Goal: Task Accomplishment & Management: Manage account settings

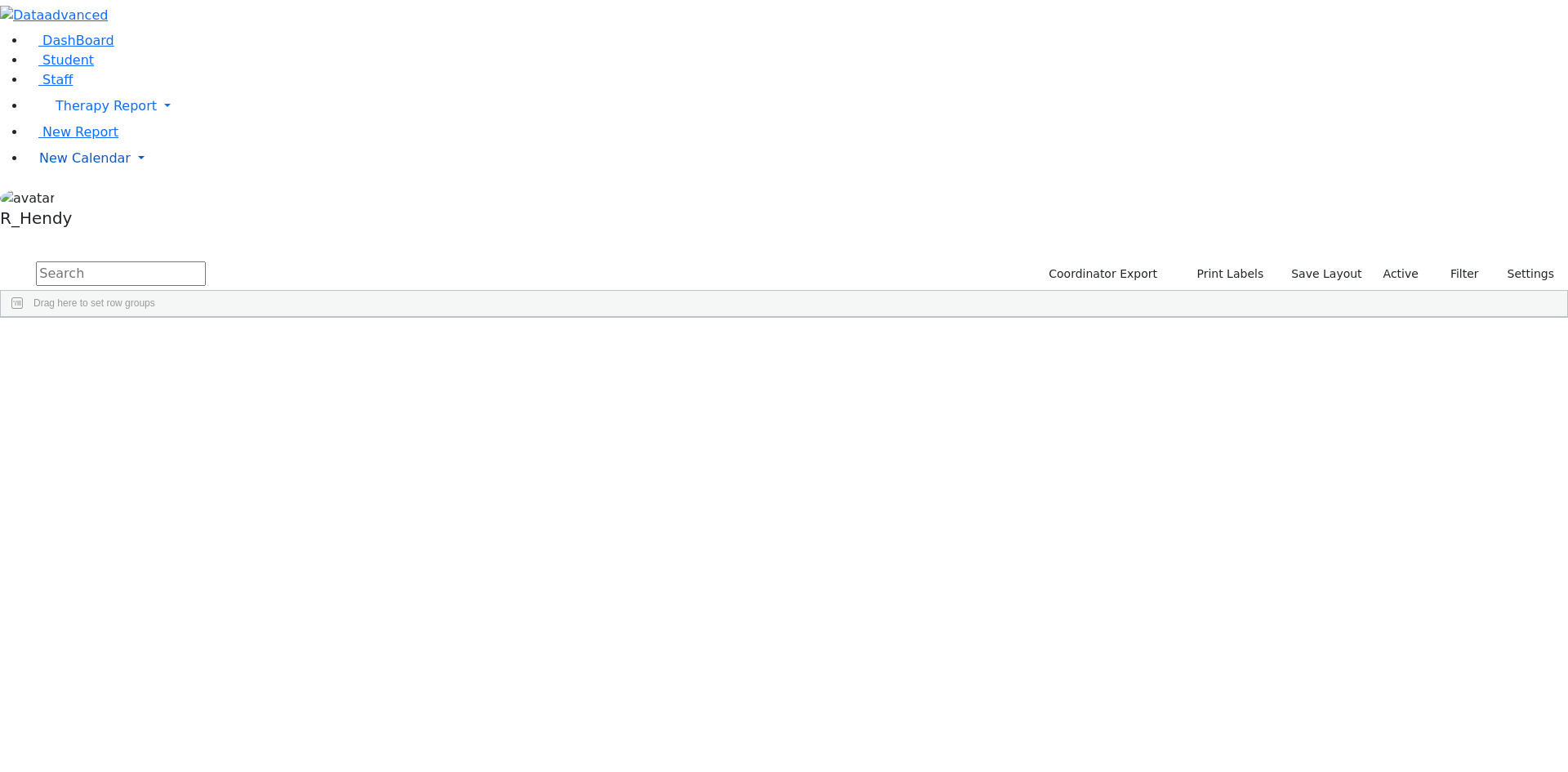
click at [77, 114] on span "New Calendar" at bounding box center [106, 106] width 101 height 16
click at [82, 199] on span "Calendar" at bounding box center [65, 191] width 59 height 16
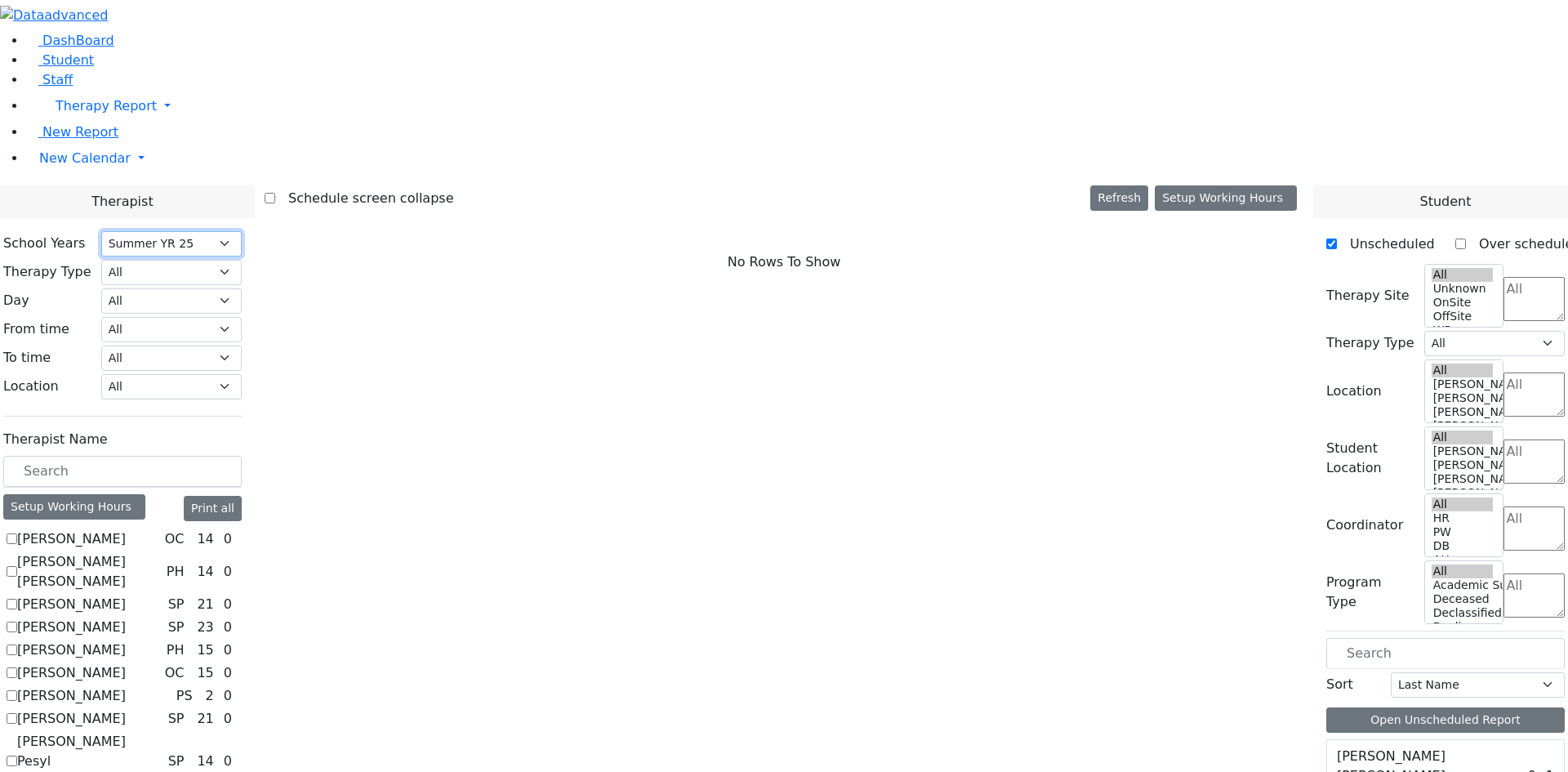
click at [242, 232] on select "Select School YR School YR 25-26 Summer YR 25 School YR 24-25 Summer YR 24 Scho…" at bounding box center [172, 244] width 140 height 25
select select "212"
click at [242, 232] on select "Select School YR School YR 25-26 Summer YR 25 School YR 24-25 Summer YR 24 Scho…" at bounding box center [172, 244] width 140 height 25
click at [126, 640] on label "Berger Gitty" at bounding box center [71, 650] width 108 height 20
click at [17, 644] on input "Berger Gitty" at bounding box center [12, 650] width 10 height 10
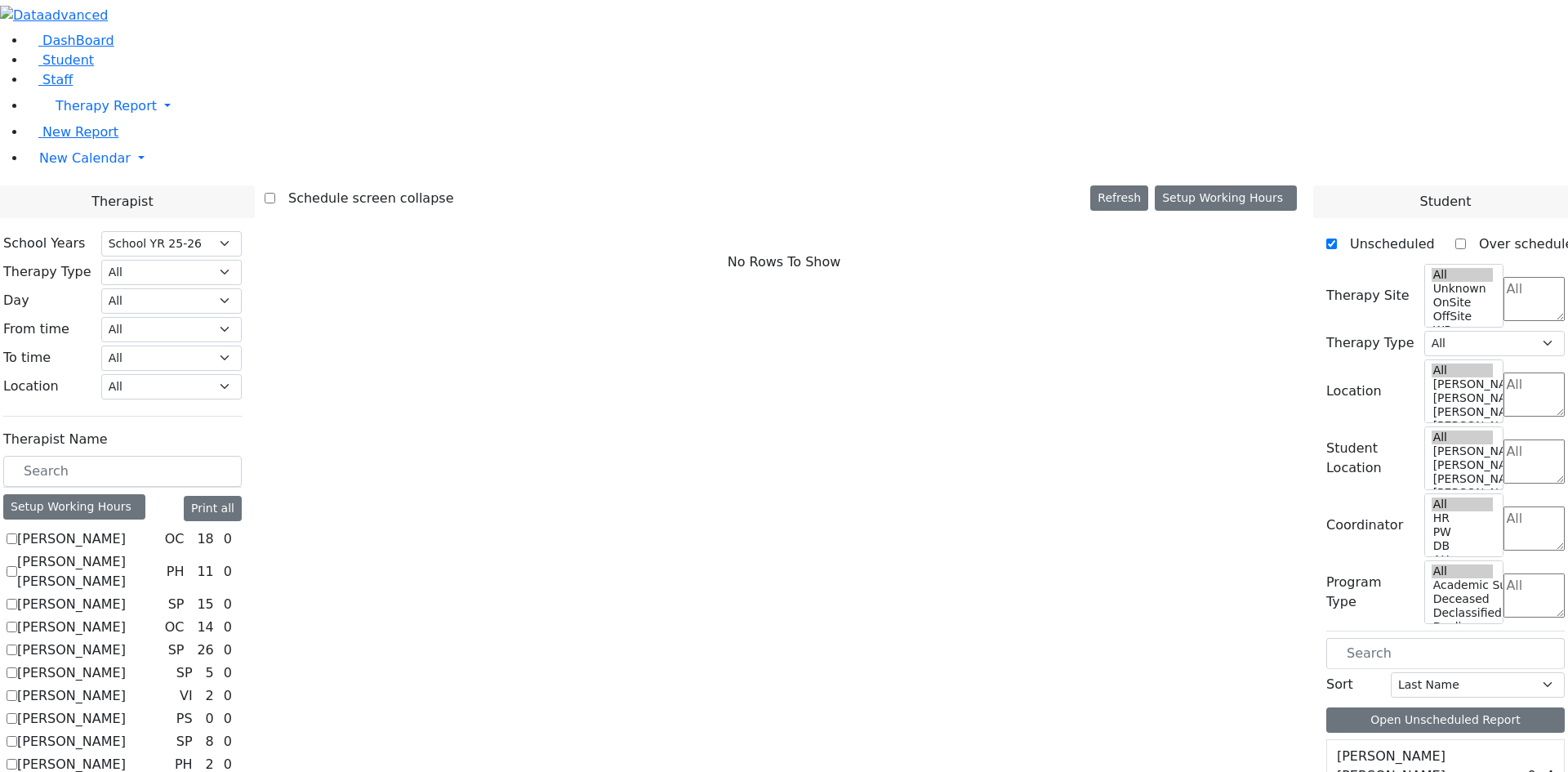
checkbox input "true"
select select "3"
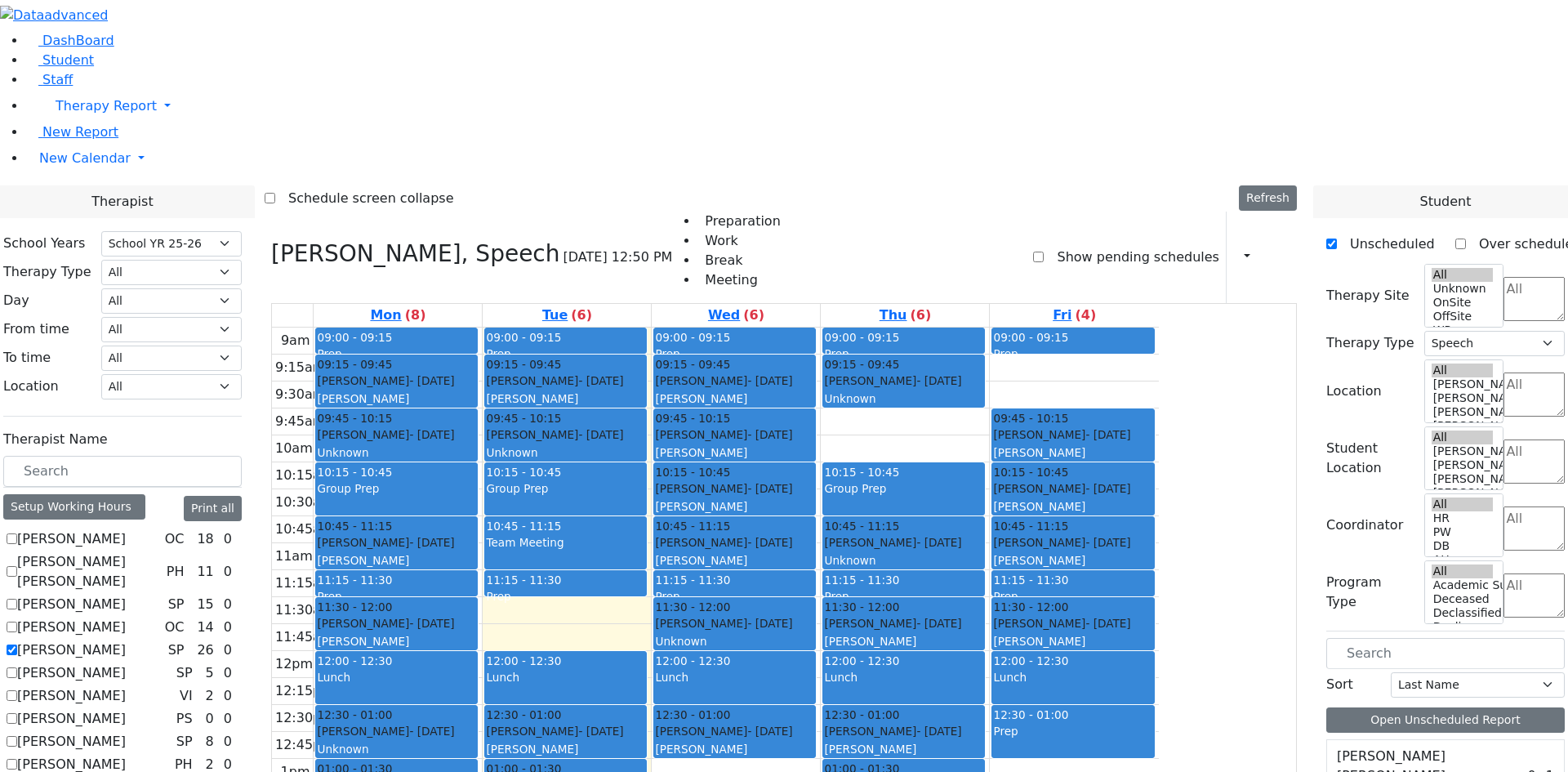
click at [392, 707] on span "12:30 - 01:00" at bounding box center [354, 715] width 75 height 16
click at [573, 508] on button "Delete Selected Schedule" at bounding box center [598, 507] width 162 height 25
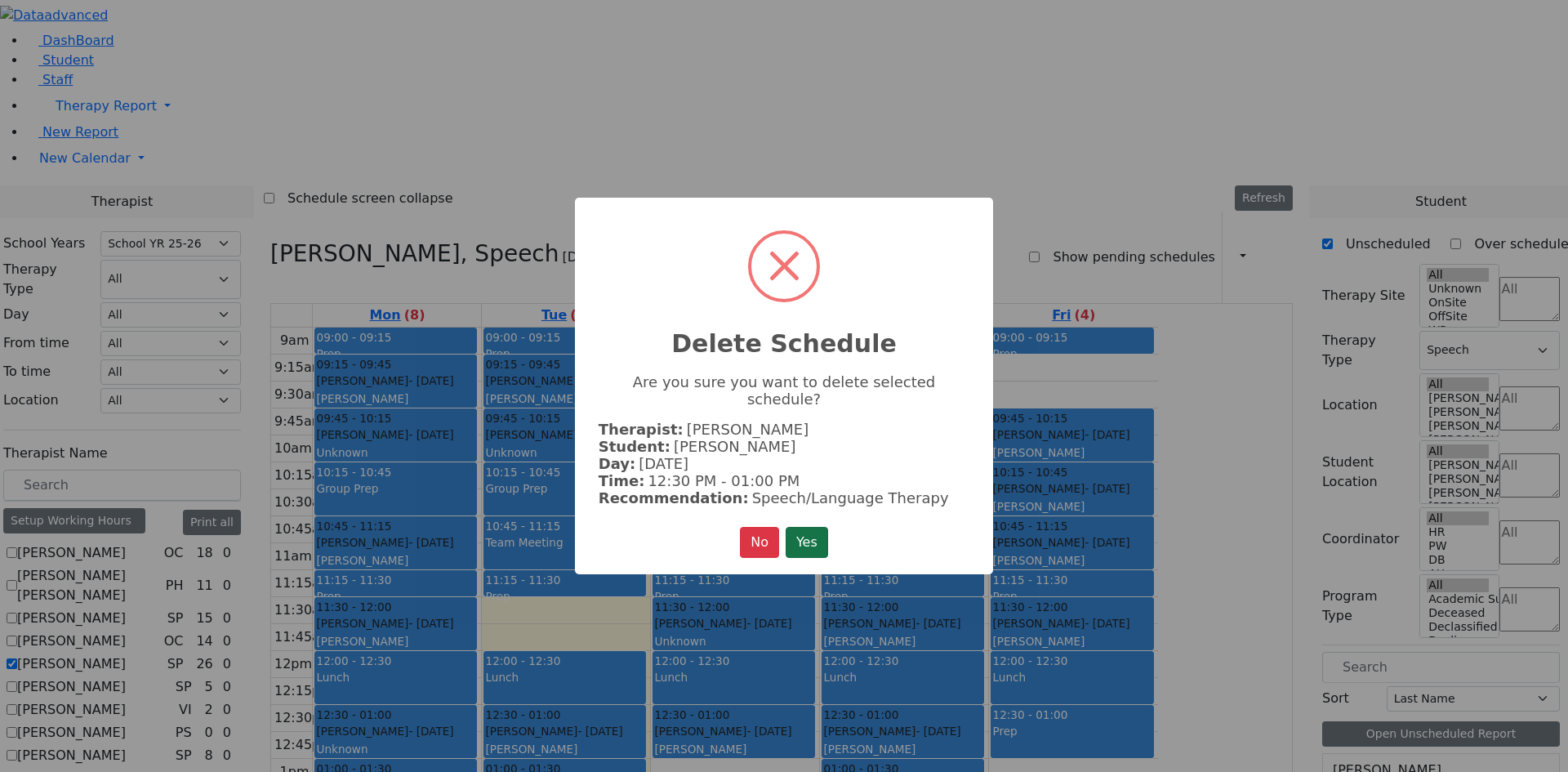
click at [807, 531] on button "Yes" at bounding box center [807, 543] width 42 height 31
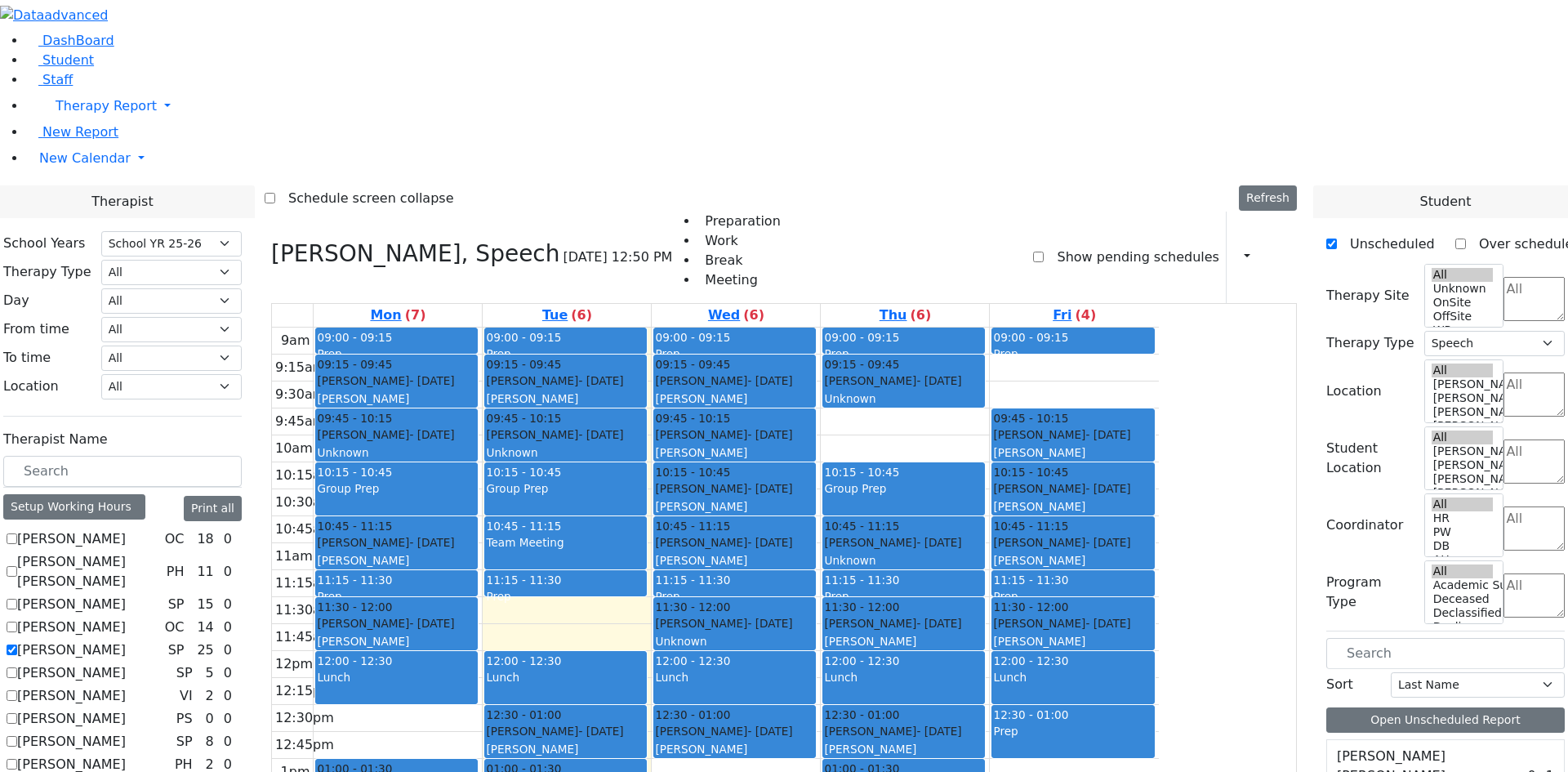
click at [814, 615] on div "Ellenbogen Pinchus - 07/06/2018 Unknown" at bounding box center [735, 632] width 160 height 36
click at [953, 409] on button "Delete Selected Schedule" at bounding box center [978, 409] width 162 height 25
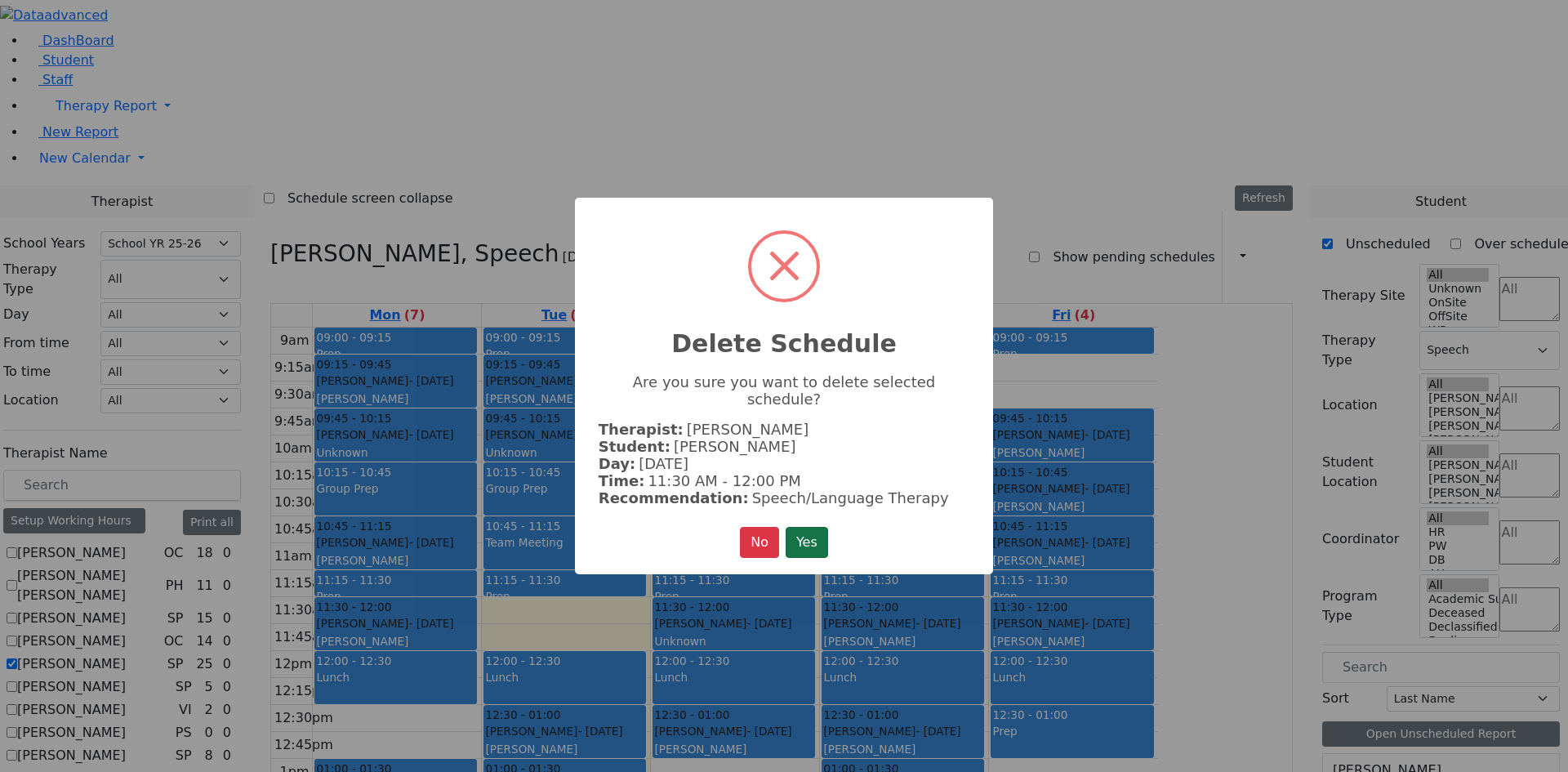
click at [808, 527] on button "Yes" at bounding box center [807, 543] width 42 height 31
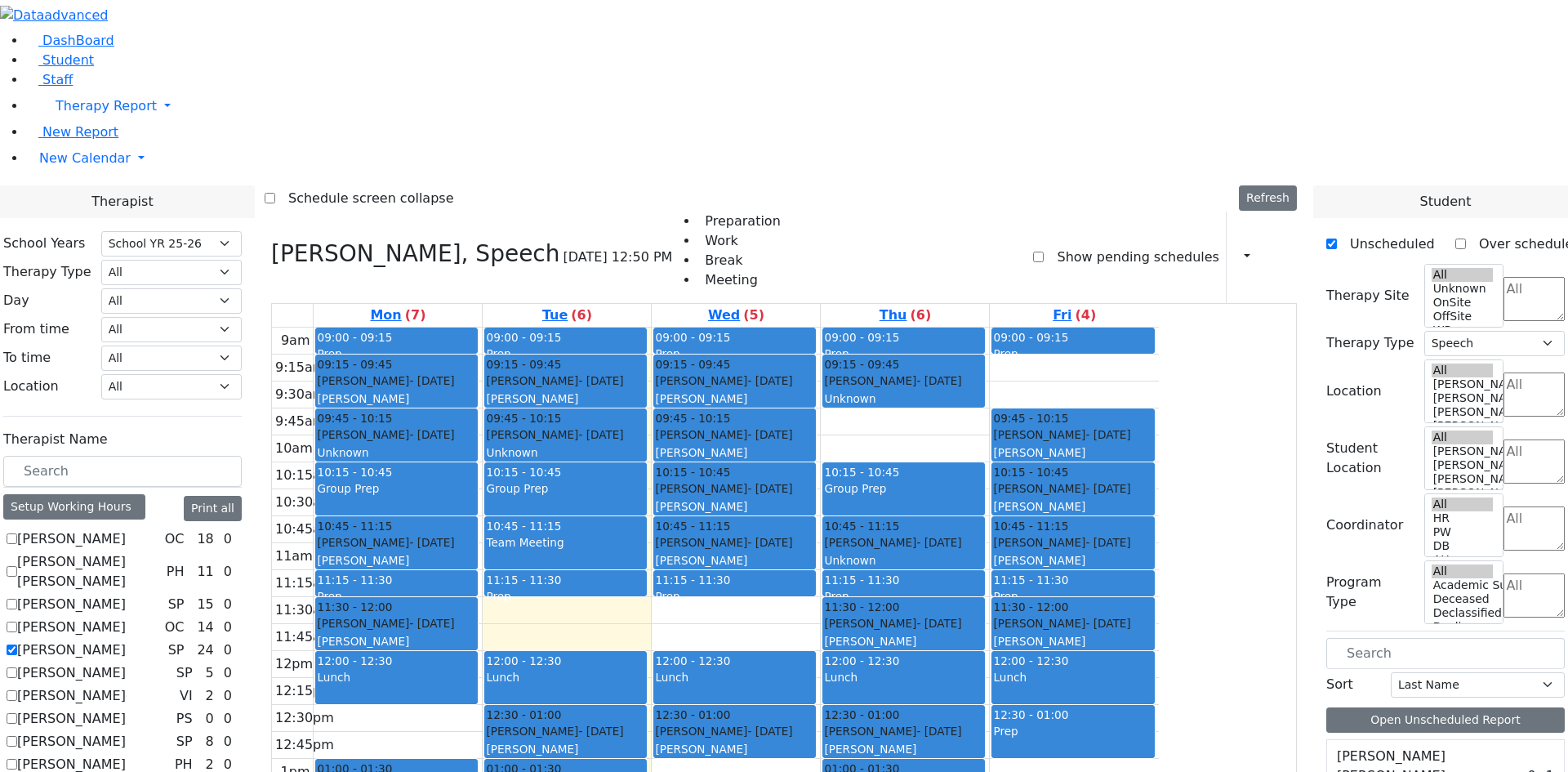
click at [983, 534] on div "Ellenbogen Pinchus - 07/06/2018 Unknown" at bounding box center [904, 552] width 160 height 36
click at [1112, 345] on button "Delete Selected Schedule" at bounding box center [1127, 339] width 162 height 25
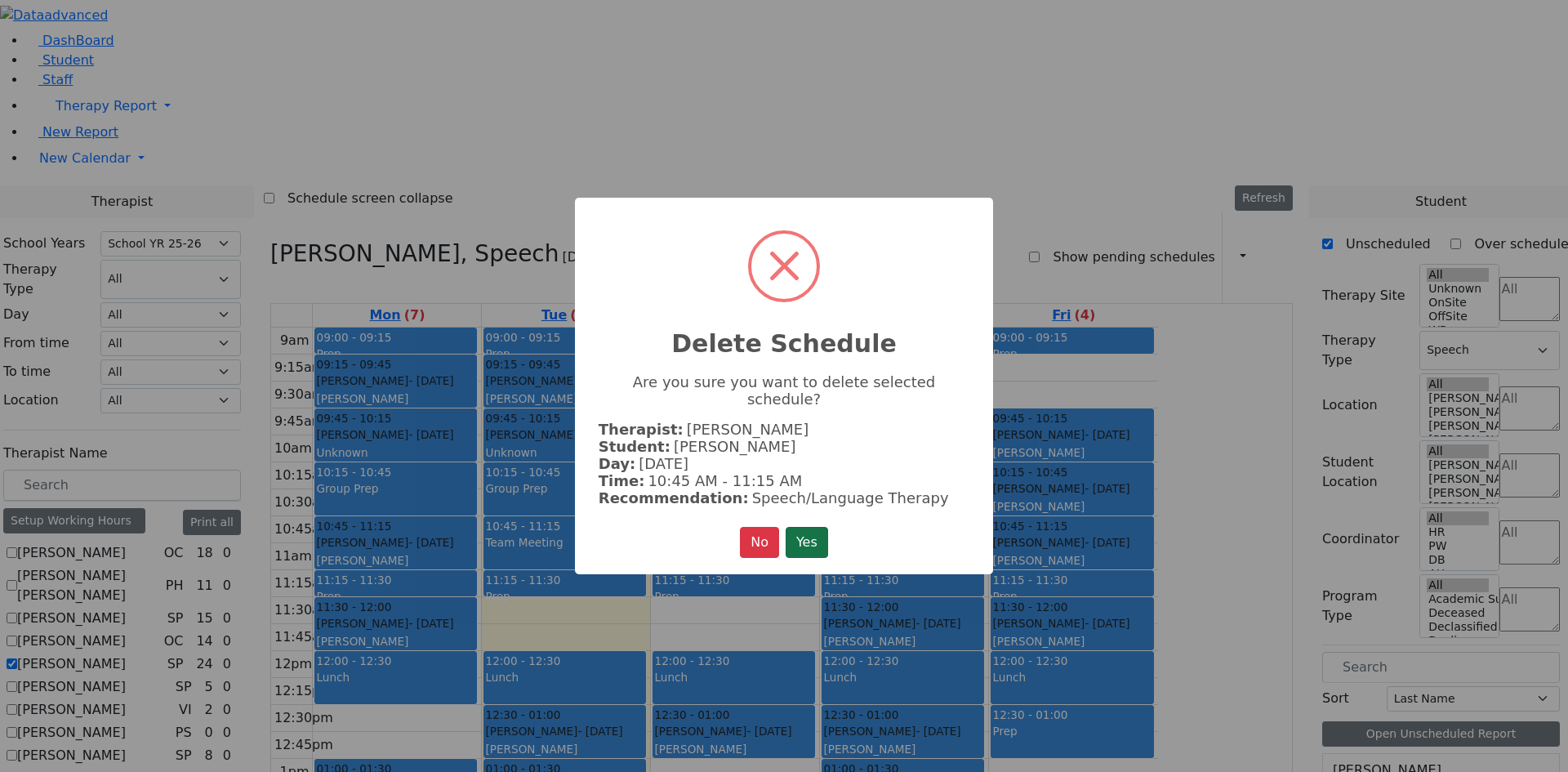
click at [820, 527] on button "Yes" at bounding box center [807, 543] width 42 height 31
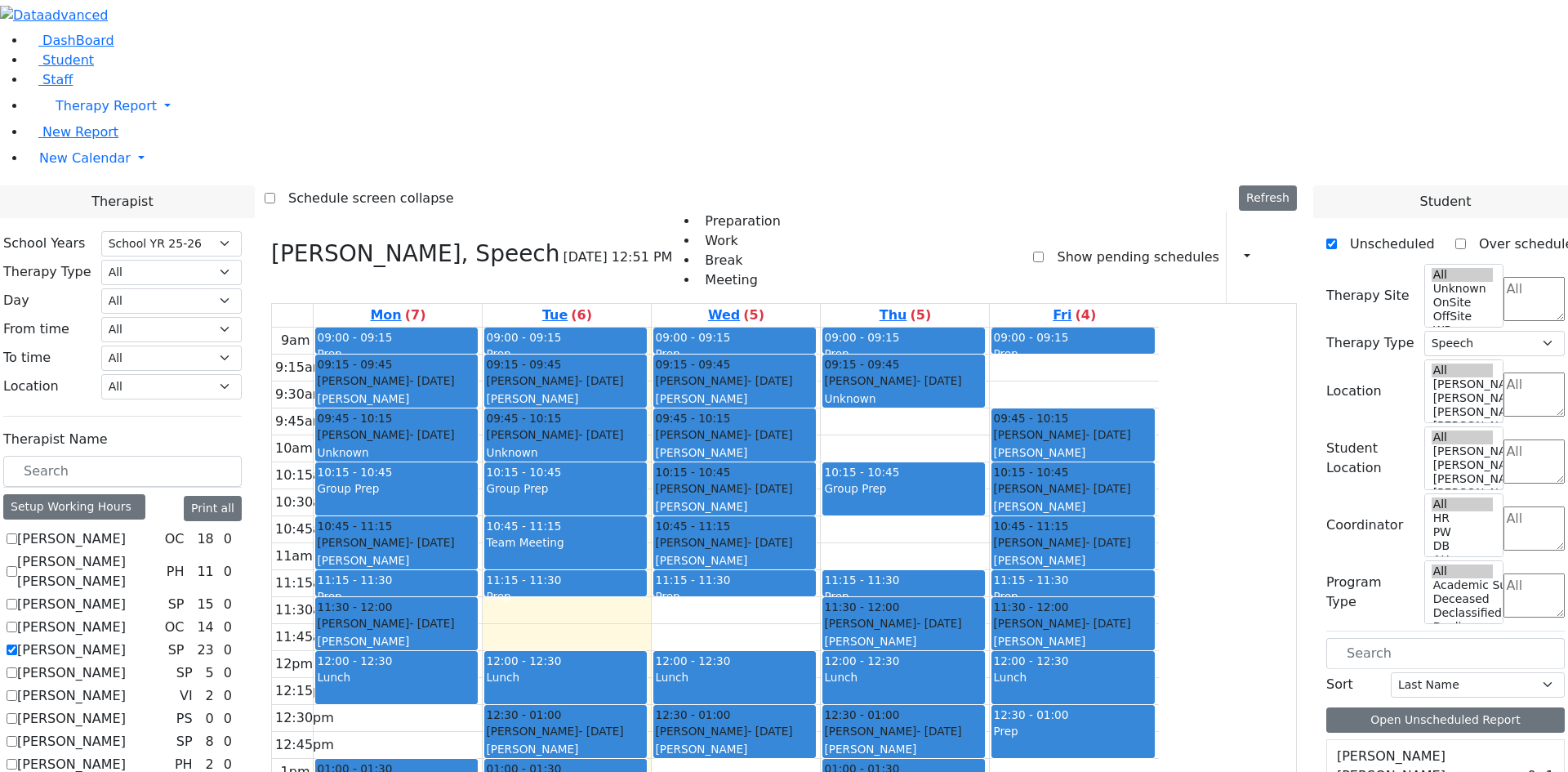
click at [1504, 507] on textarea "Search" at bounding box center [1534, 528] width 62 height 44
click at [1473, 239] on li "HR" at bounding box center [1476, 228] width 36 height 20
select select "7"
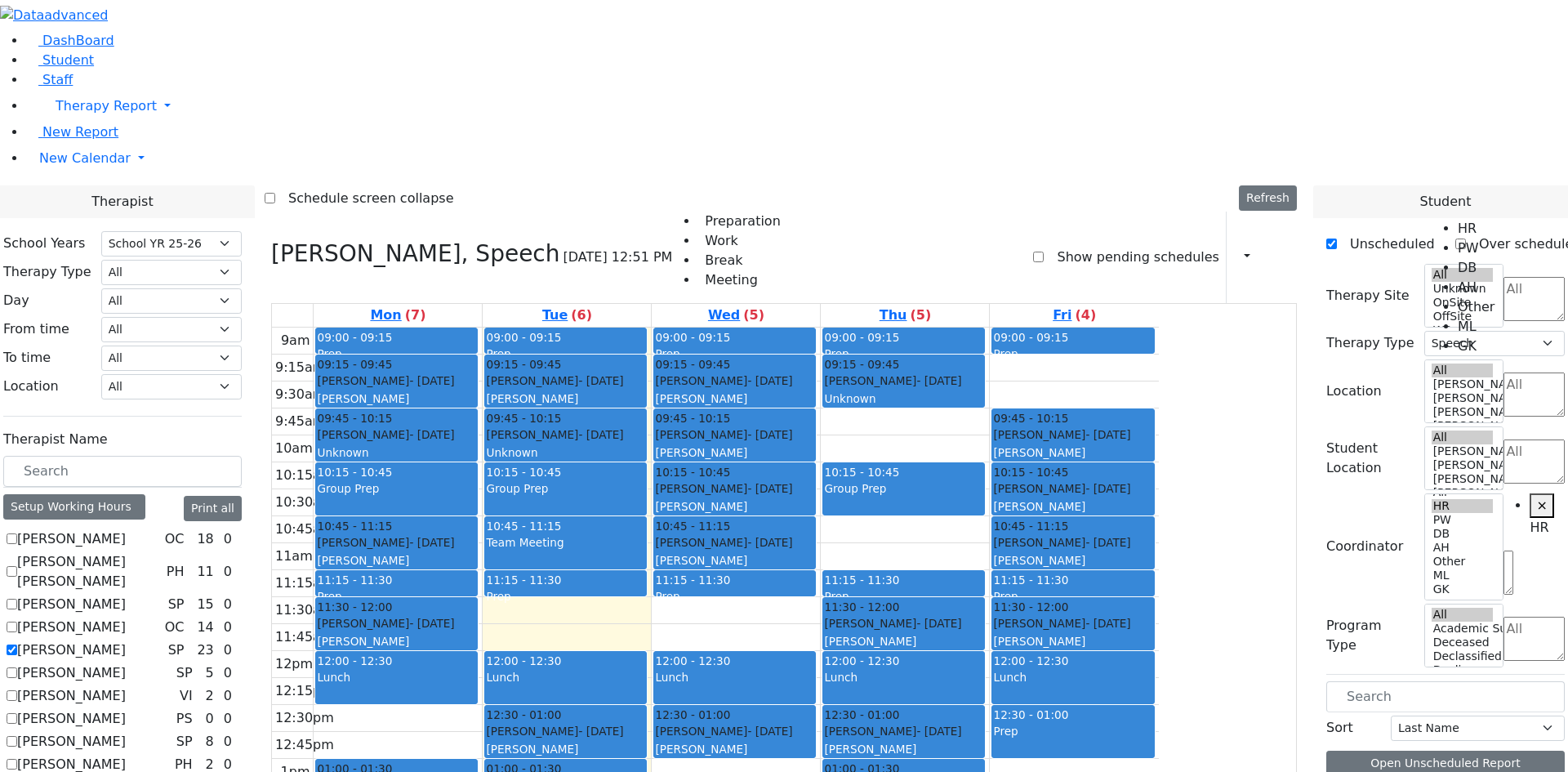
scroll to position [336, 0]
click at [126, 640] on label "Berger Gitty" at bounding box center [71, 650] width 108 height 20
click at [17, 644] on input "Berger Gitty" at bounding box center [12, 650] width 10 height 10
checkbox input "false"
select select
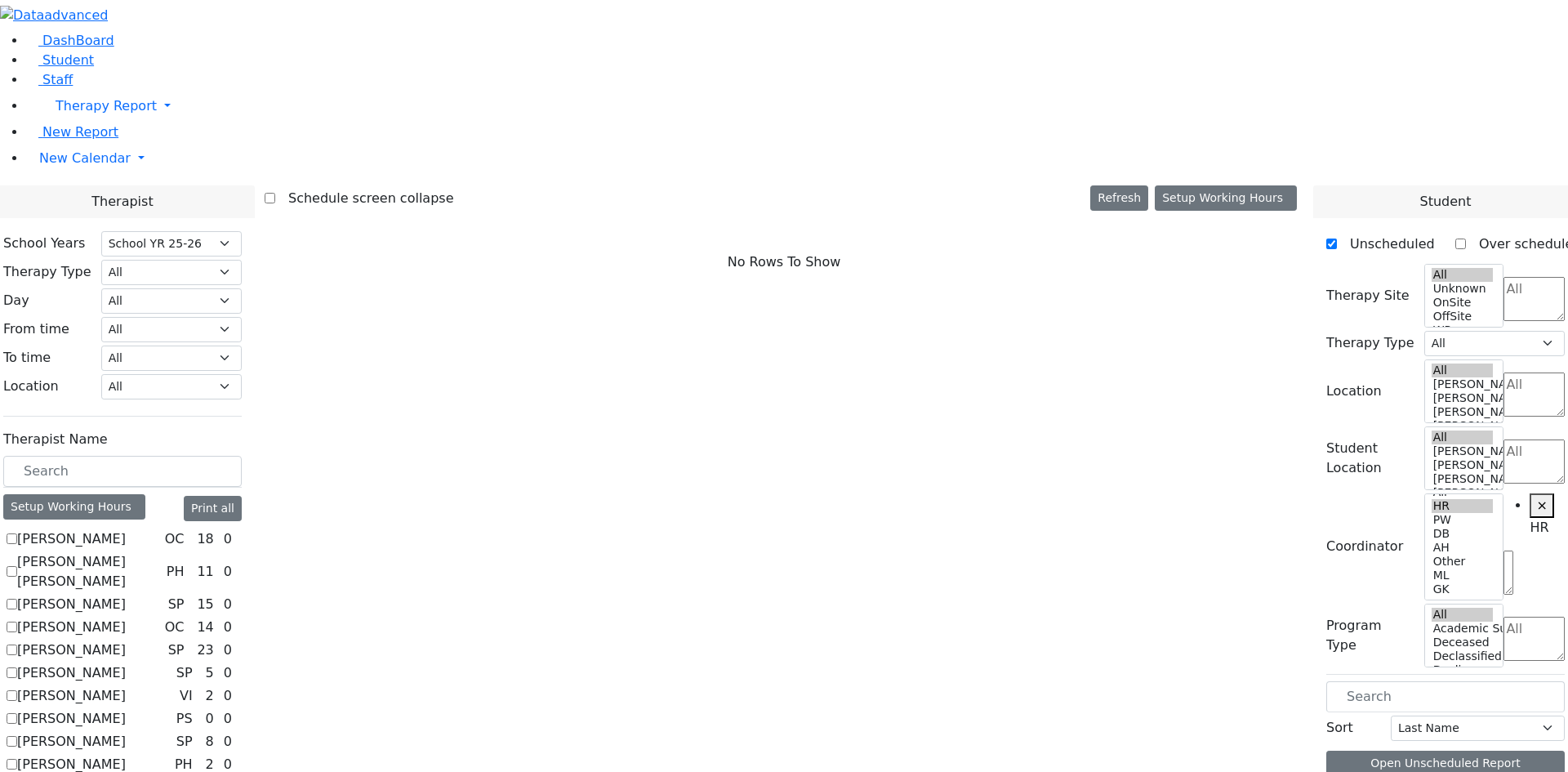
scroll to position [816, 0]
checkbox input "true"
select select "3"
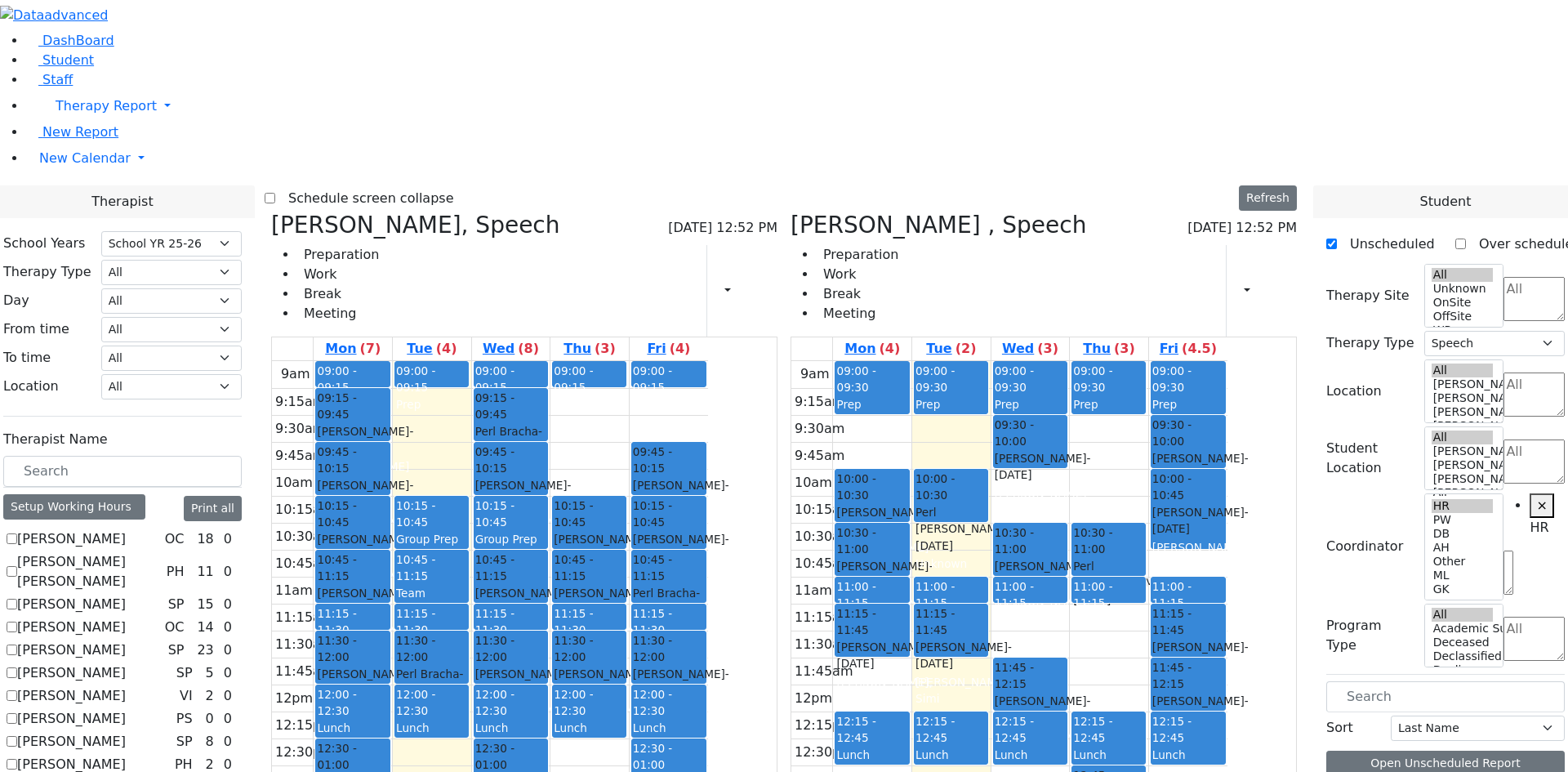
drag, startPoint x: 977, startPoint y: 679, endPoint x: 977, endPoint y: 710, distance: 31.0
click at [977, 713] on div "9am 9:15am 9:30am 9:45am 10am 10:15am 10:30am 10:45am 11am 11:15am 11:30am 11:4…" at bounding box center [1009, 684] width 436 height 647
click at [1228, 710] on div "9am 9:15am 9:30am 9:45am 10am 10:15am 10:30am 10:45am 11am 11:15am 11:30am 11:4…" at bounding box center [1009, 684] width 436 height 647
click at [1228, 553] on div "9am 9:15am 9:30am 9:45am 10am 10:15am 10:30am 10:45am 11am 11:15am 11:30am 11:4…" at bounding box center [1009, 684] width 436 height 647
click at [1225, 747] on div "Lunch" at bounding box center [1188, 756] width 72 height 17
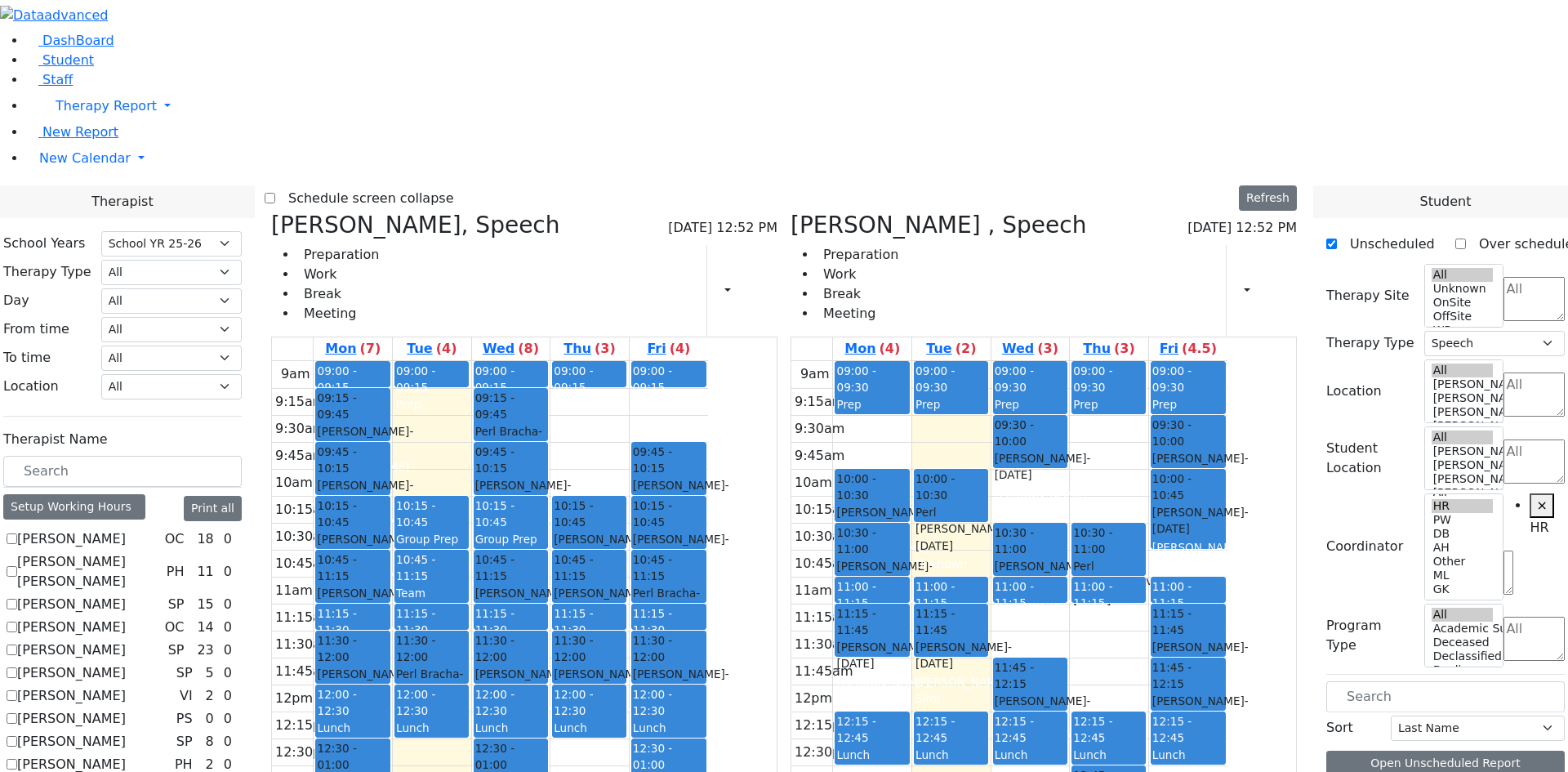
drag, startPoint x: 206, startPoint y: 650, endPoint x: 306, endPoint y: 647, distance: 100.0
checkbox input "false"
